Goal: Task Accomplishment & Management: Manage account settings

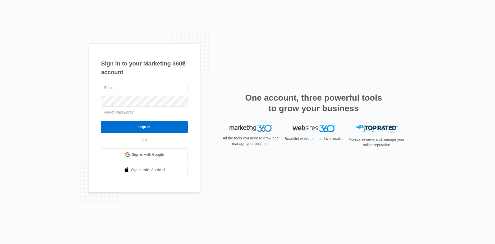
type input "jonathan@tnplumbingsolutions.com"
click at [69, 108] on div "Sign in to your Marketing 360® account jonathan@tnplumbingsolutions.com Forgot …" at bounding box center [247, 122] width 495 height 244
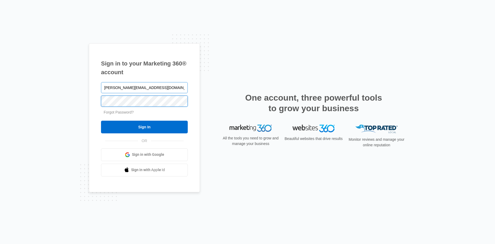
click at [101, 121] on input "Sign In" at bounding box center [144, 127] width 87 height 13
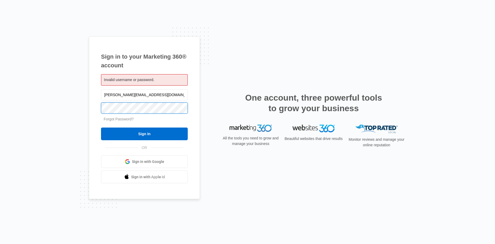
click at [53, 108] on div "Sign in to your Marketing 360® account Invalid username or password. jonathan@t…" at bounding box center [247, 122] width 495 height 244
click at [63, 120] on div "Sign in to your Marketing 360® account Invalid username or password. jonathan@t…" at bounding box center [247, 122] width 495 height 244
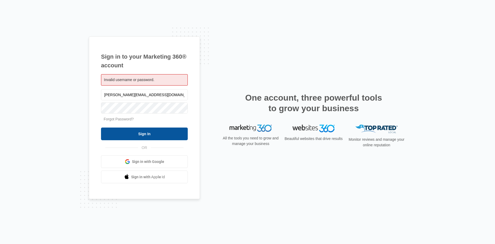
click at [147, 133] on input "Sign In" at bounding box center [144, 134] width 87 height 13
